Goal: Task Accomplishment & Management: Manage account settings

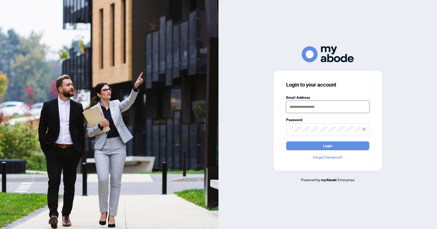
type input "**********"
click at [337, 147] on button "Login" at bounding box center [327, 145] width 83 height 9
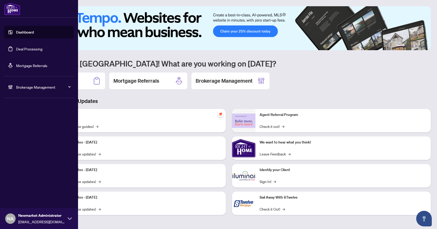
click at [20, 48] on link "Deal Processing" at bounding box center [29, 49] width 26 height 5
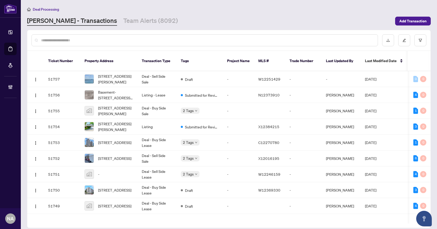
click at [94, 36] on div at bounding box center [204, 40] width 346 height 12
click at [93, 39] on input "text" at bounding box center [207, 40] width 332 height 6
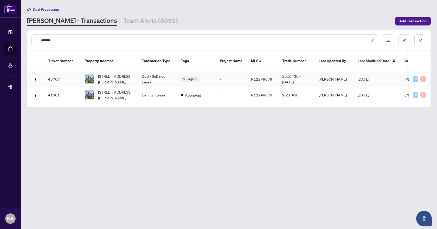
type input "*******"
click at [108, 76] on span "[STREET_ADDRESS][PERSON_NAME]" at bounding box center [115, 78] width 35 height 11
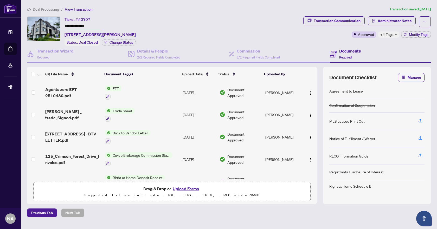
click at [389, 15] on div "**********" at bounding box center [229, 111] width 408 height 211
click at [389, 20] on span "Administrator Notes" at bounding box center [395, 21] width 34 height 8
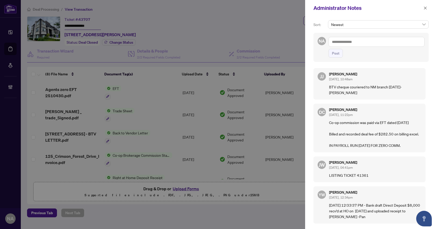
click at [339, 42] on textarea at bounding box center [377, 42] width 96 height 10
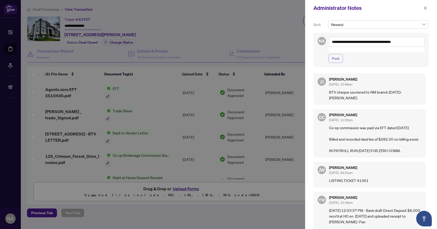
type textarea "**********"
click at [334, 56] on span "Post" at bounding box center [336, 58] width 8 height 8
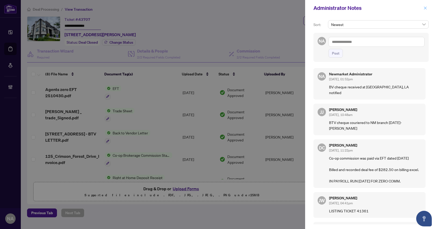
click at [426, 9] on icon "close" at bounding box center [425, 8] width 4 height 4
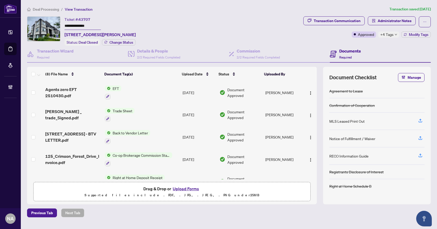
click at [49, 11] on span "Deal Processing" at bounding box center [46, 9] width 26 height 5
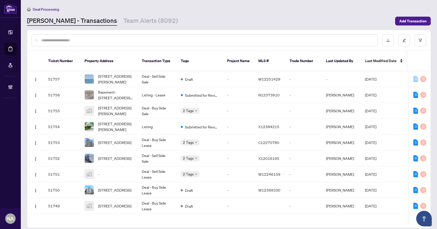
click at [73, 42] on input "text" at bounding box center [207, 40] width 332 height 6
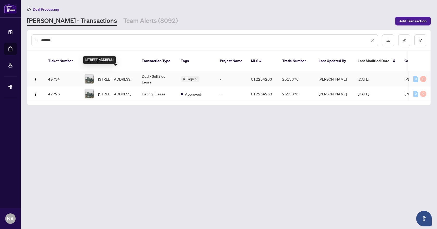
type input "*******"
click at [105, 76] on span "[STREET_ADDRESS]" at bounding box center [114, 79] width 33 height 6
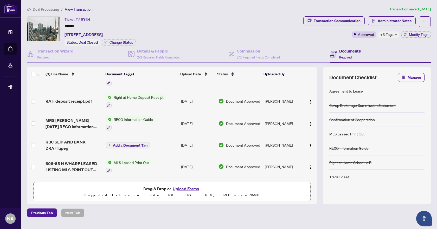
scroll to position [50, 0]
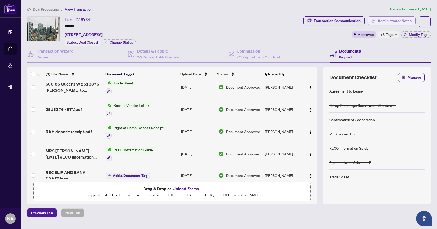
click at [401, 18] on span "Administrator Notes" at bounding box center [395, 21] width 34 height 8
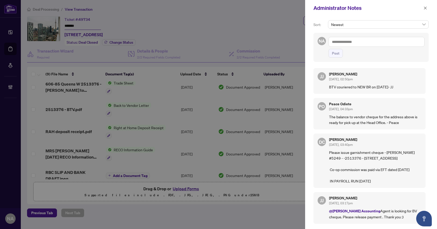
click at [339, 44] on textarea at bounding box center [377, 42] width 96 height 10
paste textarea "**********"
type textarea "**********"
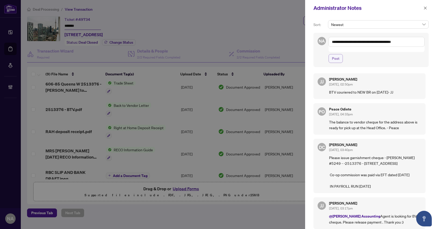
click at [337, 55] on span "Post" at bounding box center [336, 58] width 8 height 8
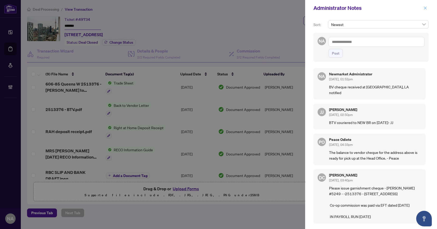
click at [427, 8] on icon "close" at bounding box center [425, 8] width 4 height 4
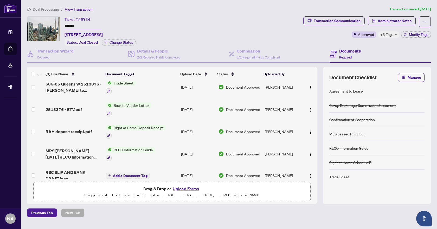
click at [50, 9] on span "Deal Processing" at bounding box center [46, 9] width 26 height 5
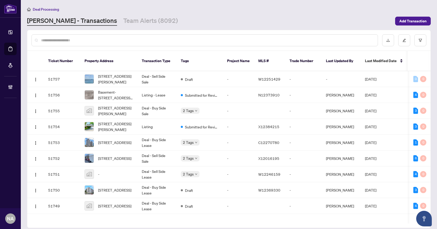
click at [56, 37] on div at bounding box center [204, 40] width 346 height 12
click at [56, 39] on input "text" at bounding box center [207, 40] width 332 height 6
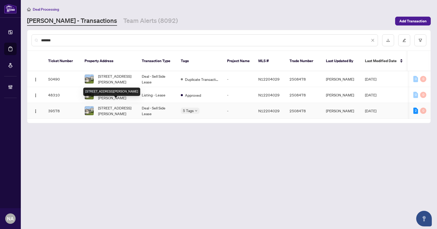
type input "*******"
click at [114, 105] on span "[STREET_ADDRESS][PERSON_NAME]" at bounding box center [115, 110] width 35 height 11
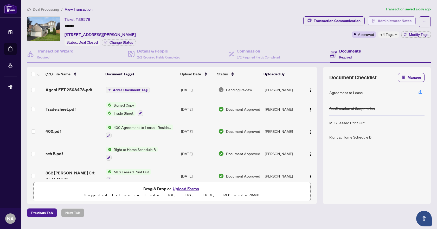
click at [389, 23] on span "Administrator Notes" at bounding box center [395, 21] width 34 height 8
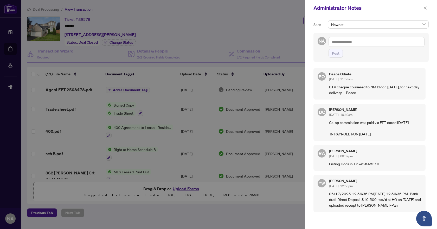
click at [353, 42] on textarea at bounding box center [377, 42] width 96 height 10
paste textarea "**********"
type textarea "**********"
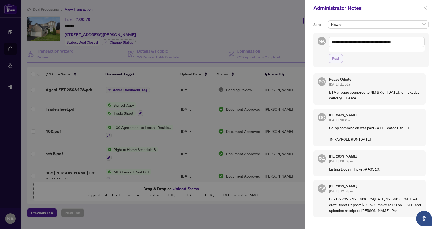
click at [340, 54] on button "Post" at bounding box center [336, 58] width 14 height 9
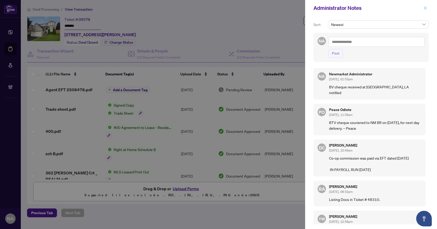
click at [426, 8] on icon "close" at bounding box center [425, 8] width 3 height 3
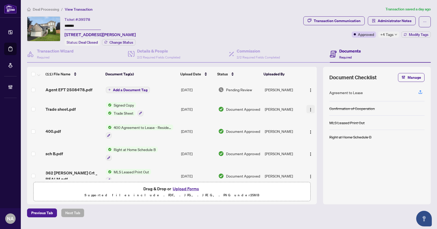
click at [308, 108] on img "button" at bounding box center [310, 110] width 4 height 4
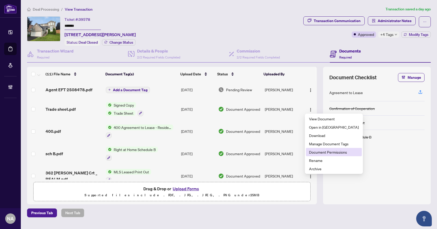
click at [320, 151] on span "Document Permissions" at bounding box center [334, 152] width 50 height 6
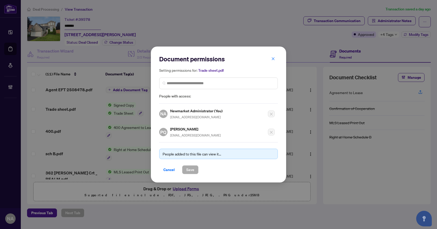
drag, startPoint x: 275, startPoint y: 62, endPoint x: 281, endPoint y: 63, distance: 5.5
click at [275, 62] on button "button" at bounding box center [273, 58] width 10 height 9
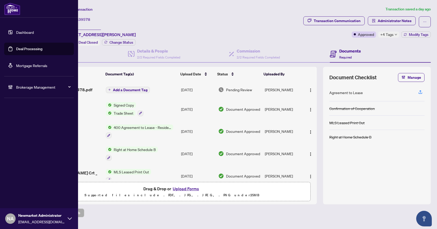
click at [29, 51] on link "Deal Processing" at bounding box center [29, 49] width 26 height 5
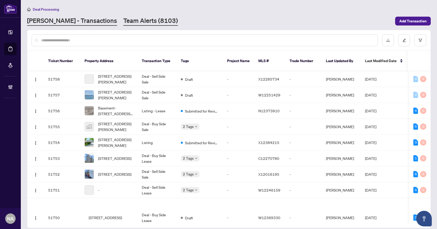
click at [123, 20] on link "Team Alerts (8103)" at bounding box center [150, 20] width 55 height 9
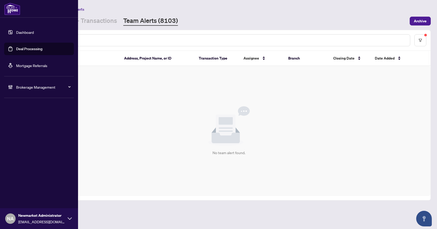
click at [16, 89] on div "Brokerage Management" at bounding box center [39, 87] width 70 height 12
click at [31, 123] on link "Manage Agents" at bounding box center [24, 124] width 26 height 5
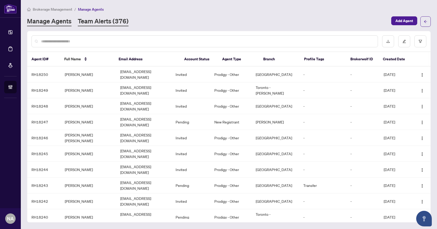
click at [100, 18] on link "Team Alerts (376)" at bounding box center [103, 21] width 51 height 9
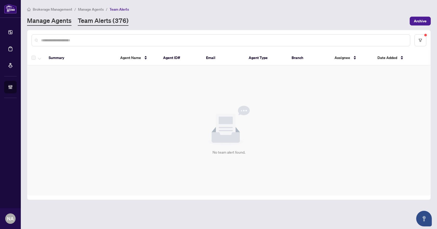
click at [62, 19] on link "Manage Agents" at bounding box center [49, 20] width 44 height 9
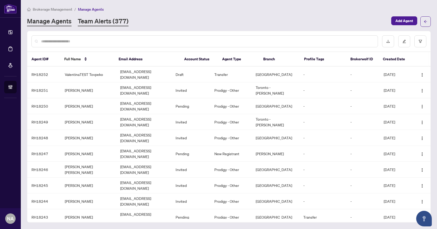
click at [102, 19] on link "Team Alerts (377)" at bounding box center [103, 21] width 51 height 9
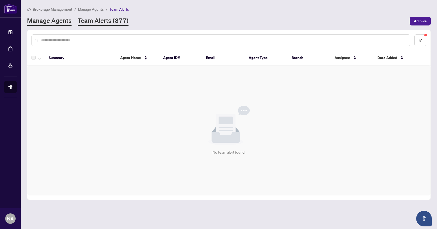
click at [49, 19] on link "Manage Agents" at bounding box center [49, 20] width 44 height 9
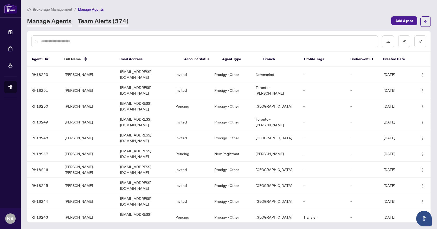
click at [87, 25] on link "Team Alerts (374)" at bounding box center [103, 21] width 51 height 9
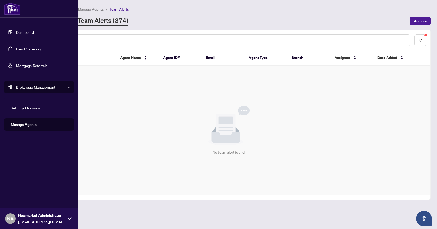
click at [18, 51] on link "Deal Processing" at bounding box center [29, 49] width 26 height 5
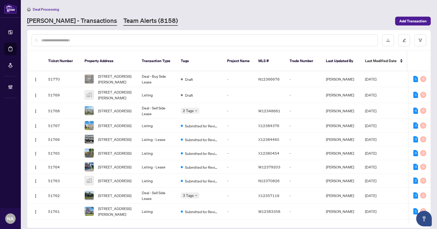
click at [123, 21] on link "Team Alerts (8158)" at bounding box center [150, 20] width 55 height 9
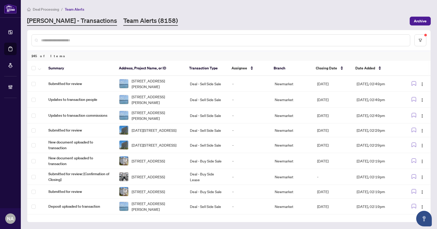
click at [70, 25] on link "[PERSON_NAME] - Transactions" at bounding box center [72, 20] width 90 height 9
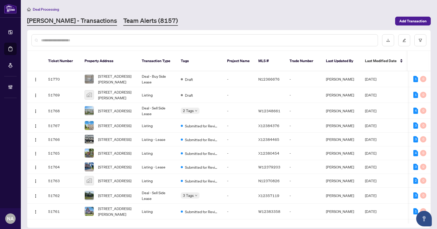
click at [123, 20] on link "Team Alerts (8157)" at bounding box center [150, 20] width 55 height 9
